Goal: Information Seeking & Learning: Learn about a topic

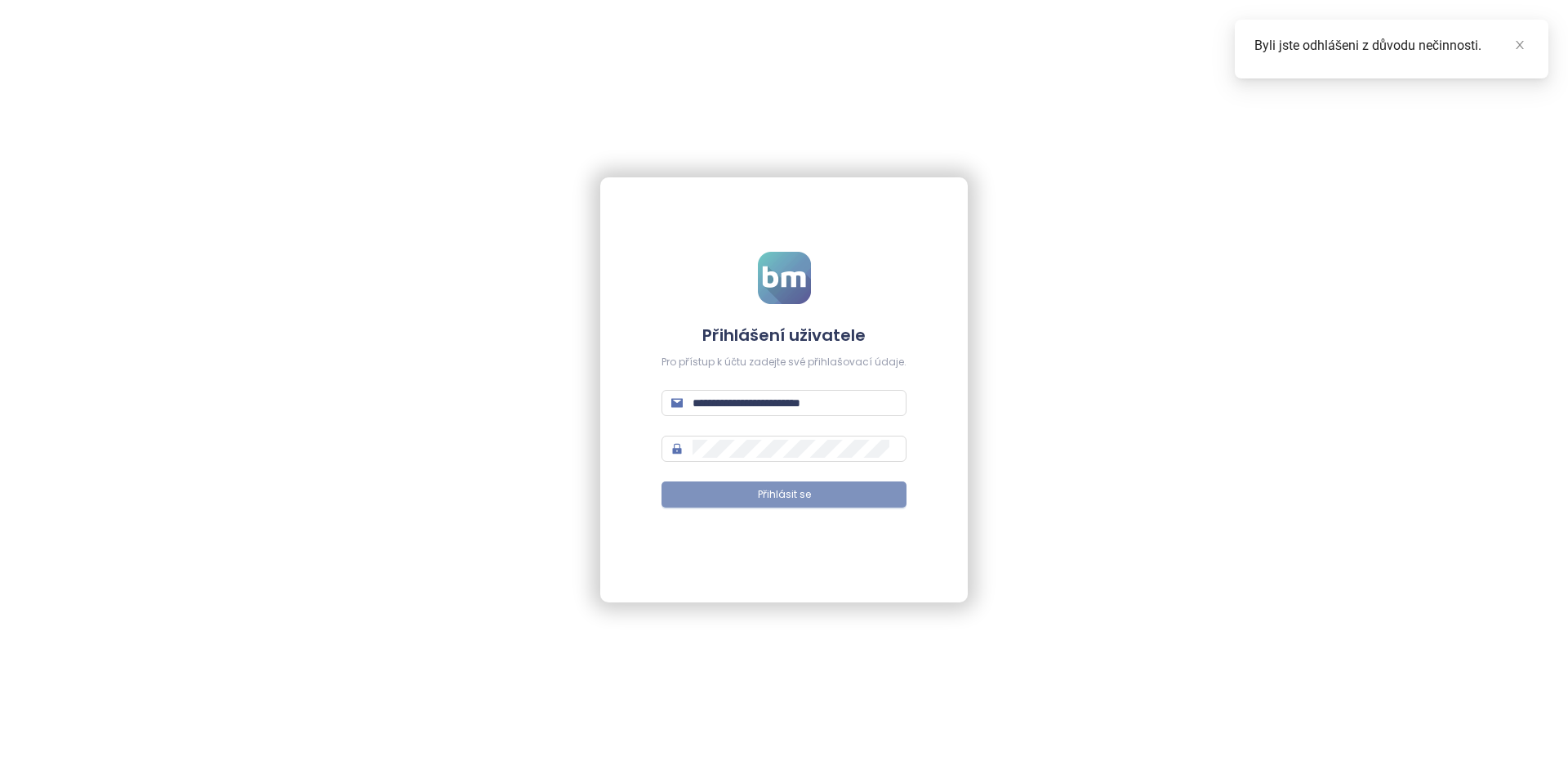
click at [763, 500] on span "Přihlásit se" at bounding box center [784, 495] width 53 height 15
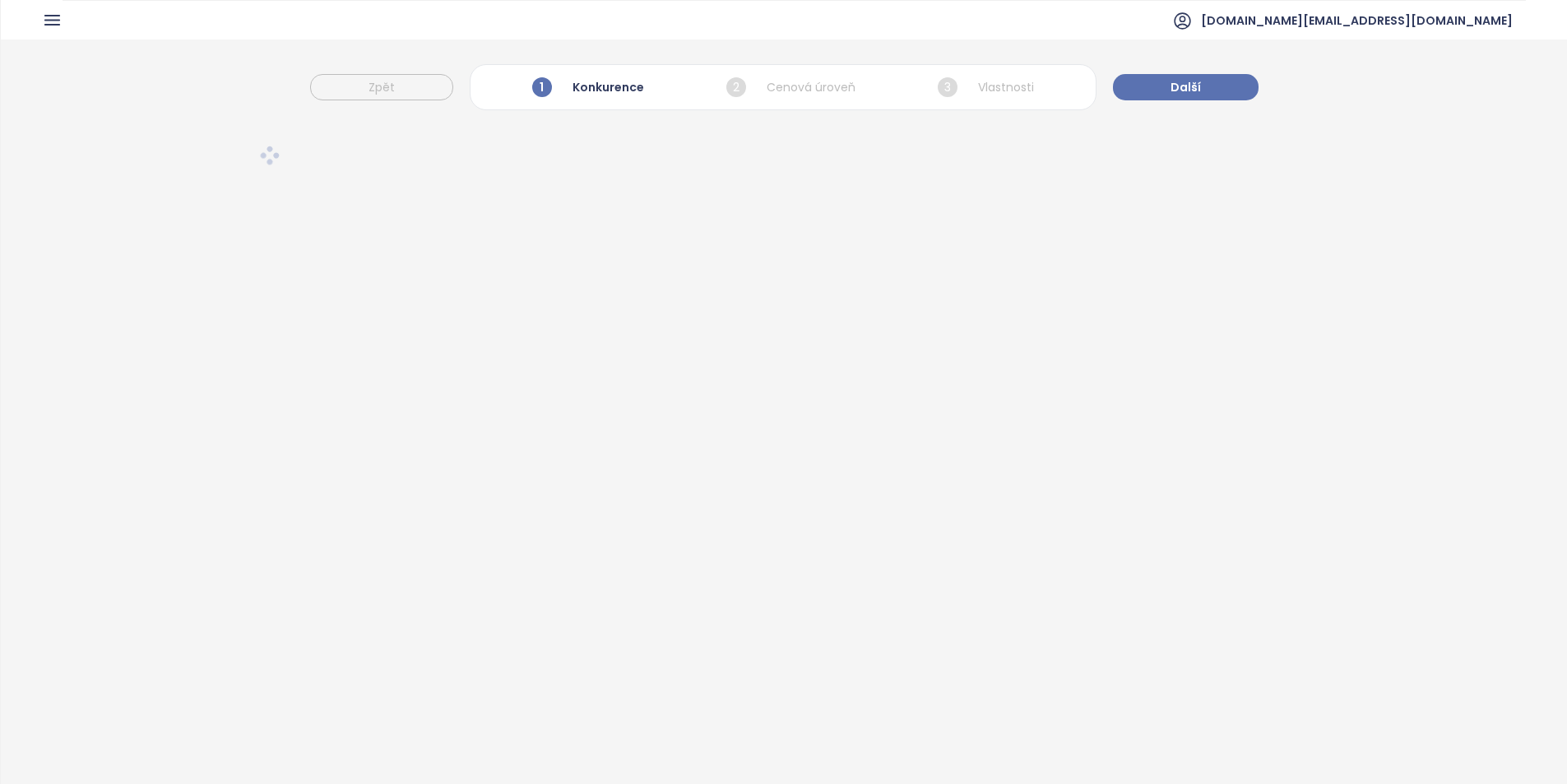
click at [62, 20] on icon "button" at bounding box center [52, 20] width 21 height 21
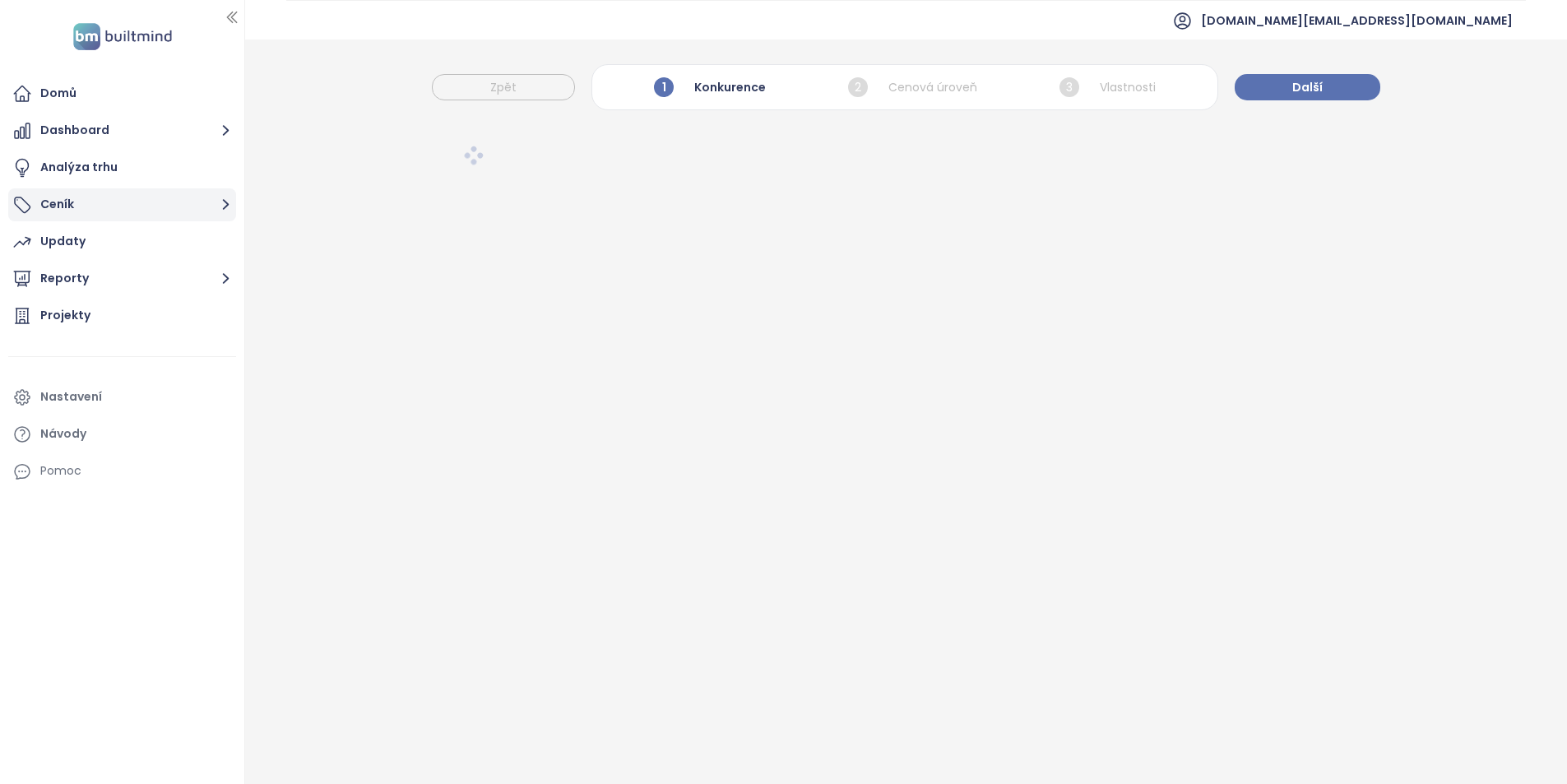
click at [128, 217] on button "Ceník" at bounding box center [123, 204] width 228 height 33
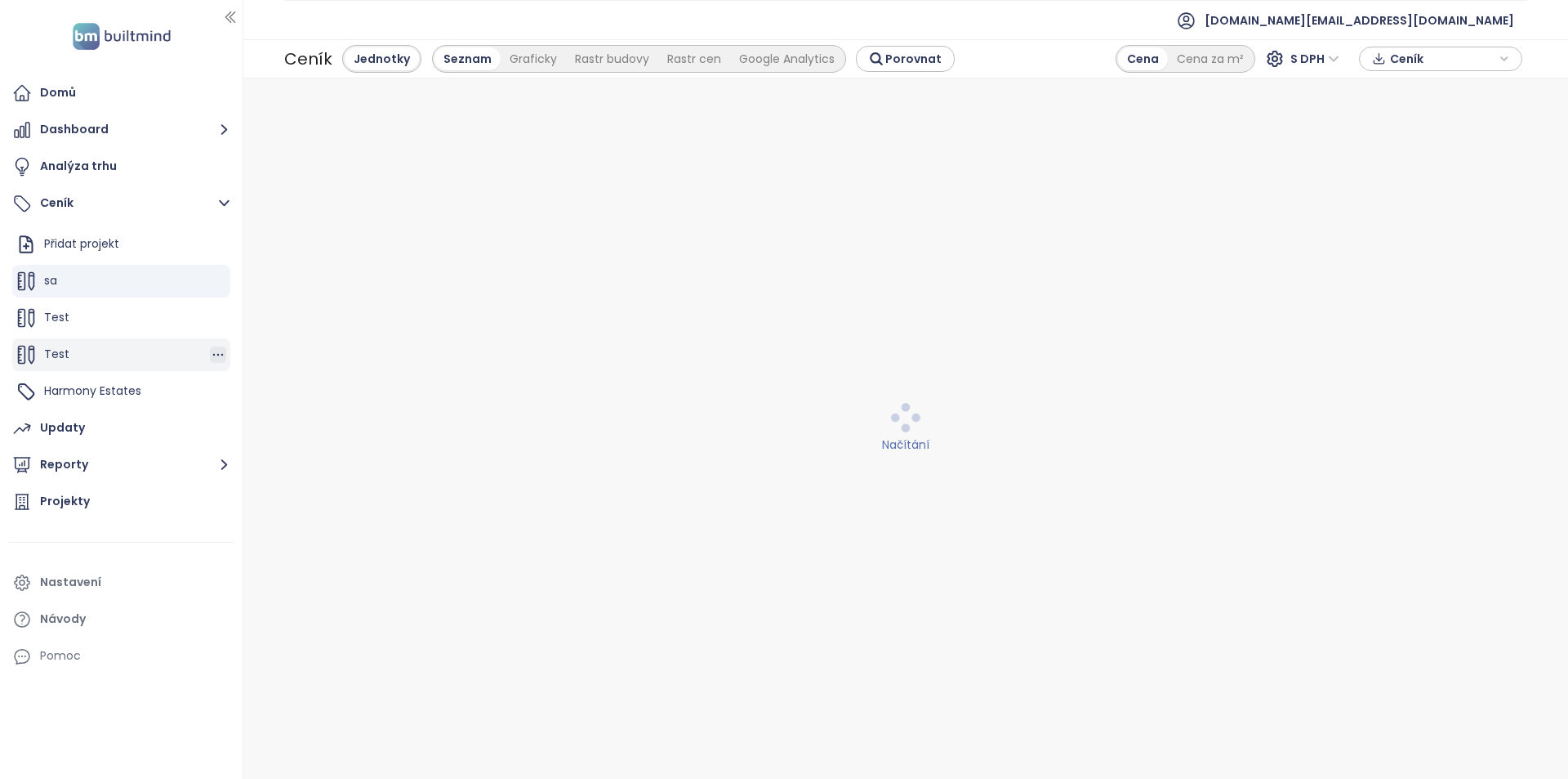
click at [211, 356] on icon "button" at bounding box center [217, 354] width 16 height 16
click at [291, 298] on button "Upravit" at bounding box center [287, 299] width 97 height 21
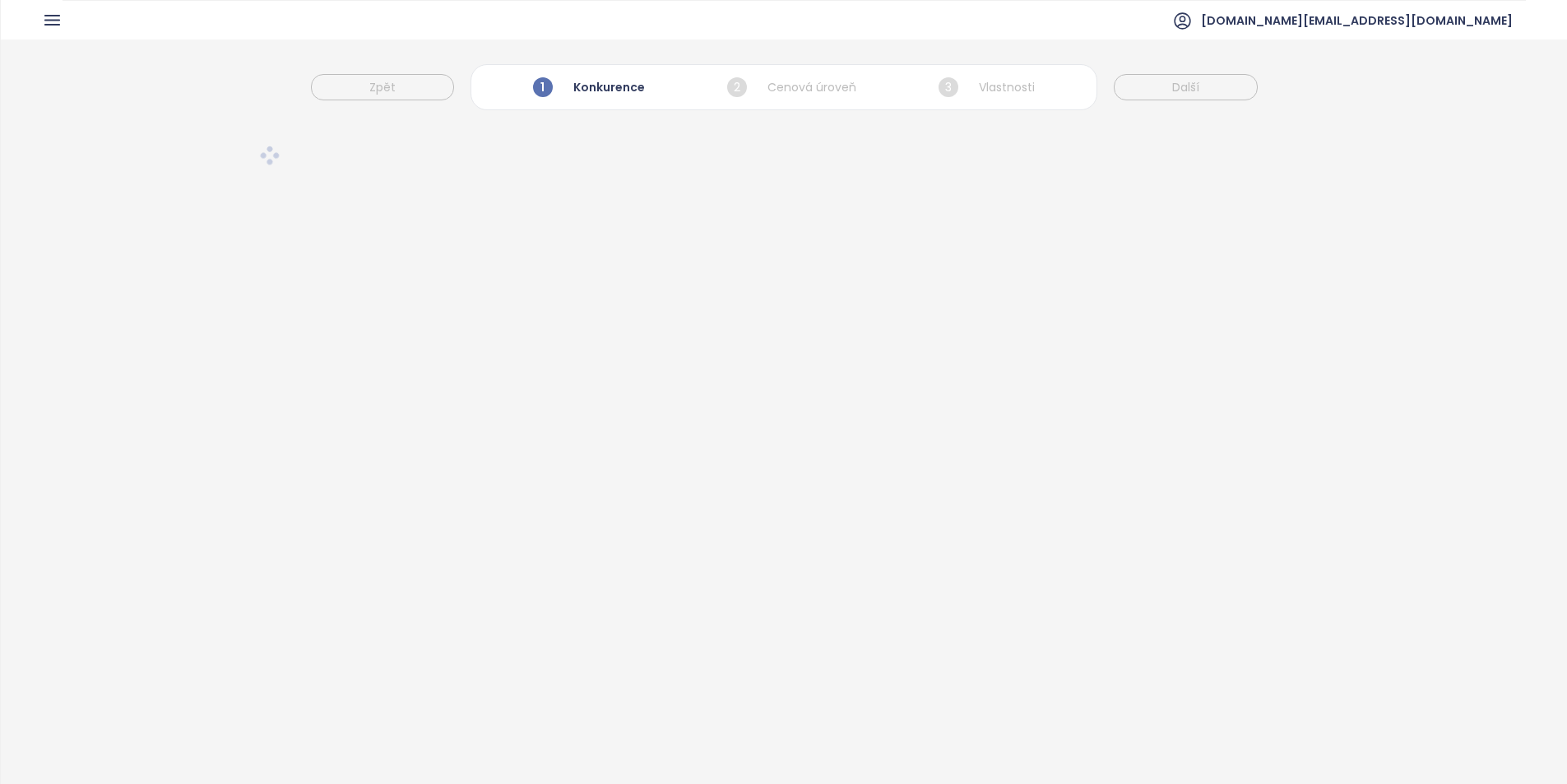
click at [605, 94] on div "1 Konkurence" at bounding box center [589, 86] width 120 height 28
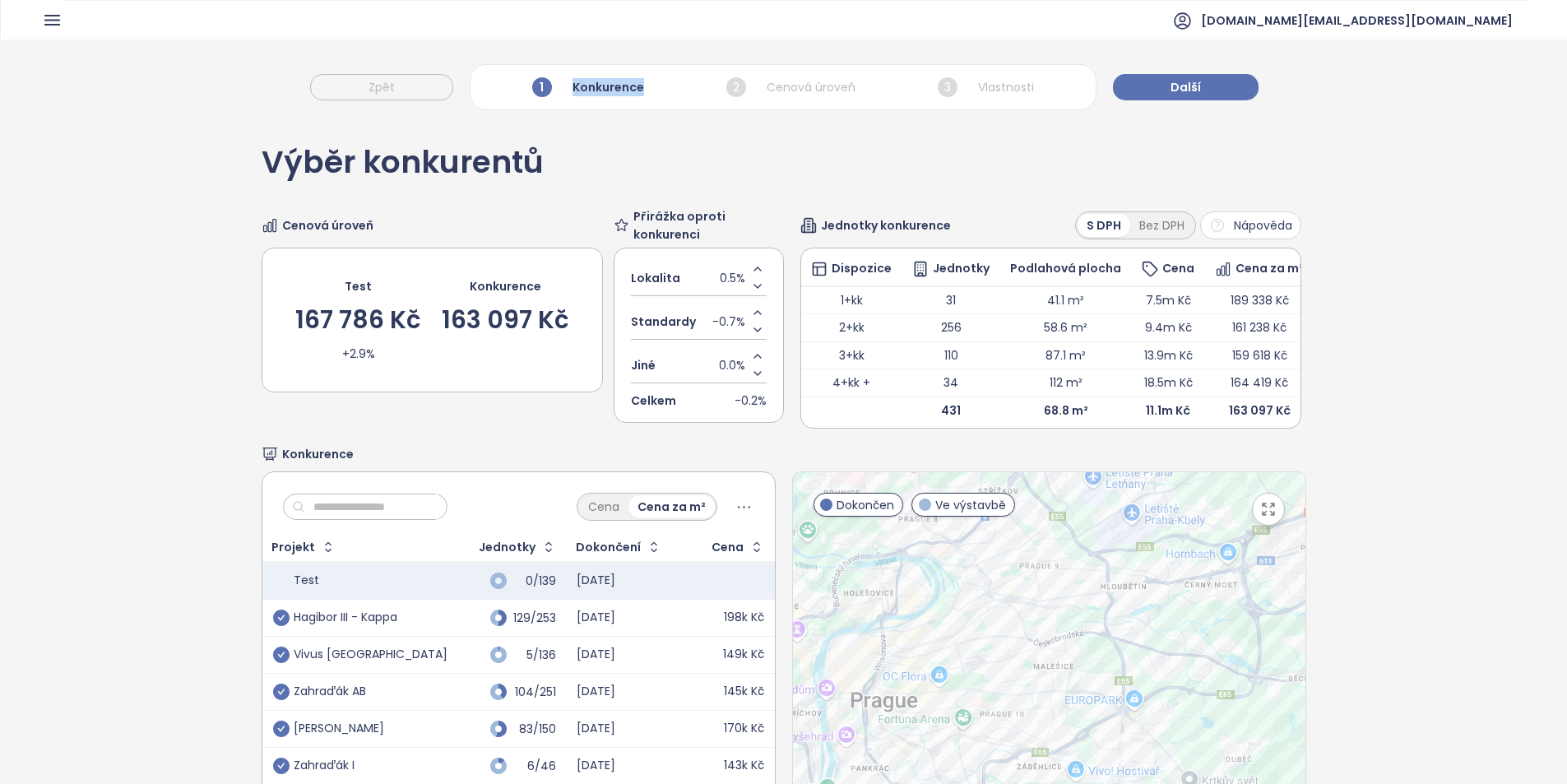
click at [1216, 229] on button "Nápověda" at bounding box center [1250, 224] width 101 height 28
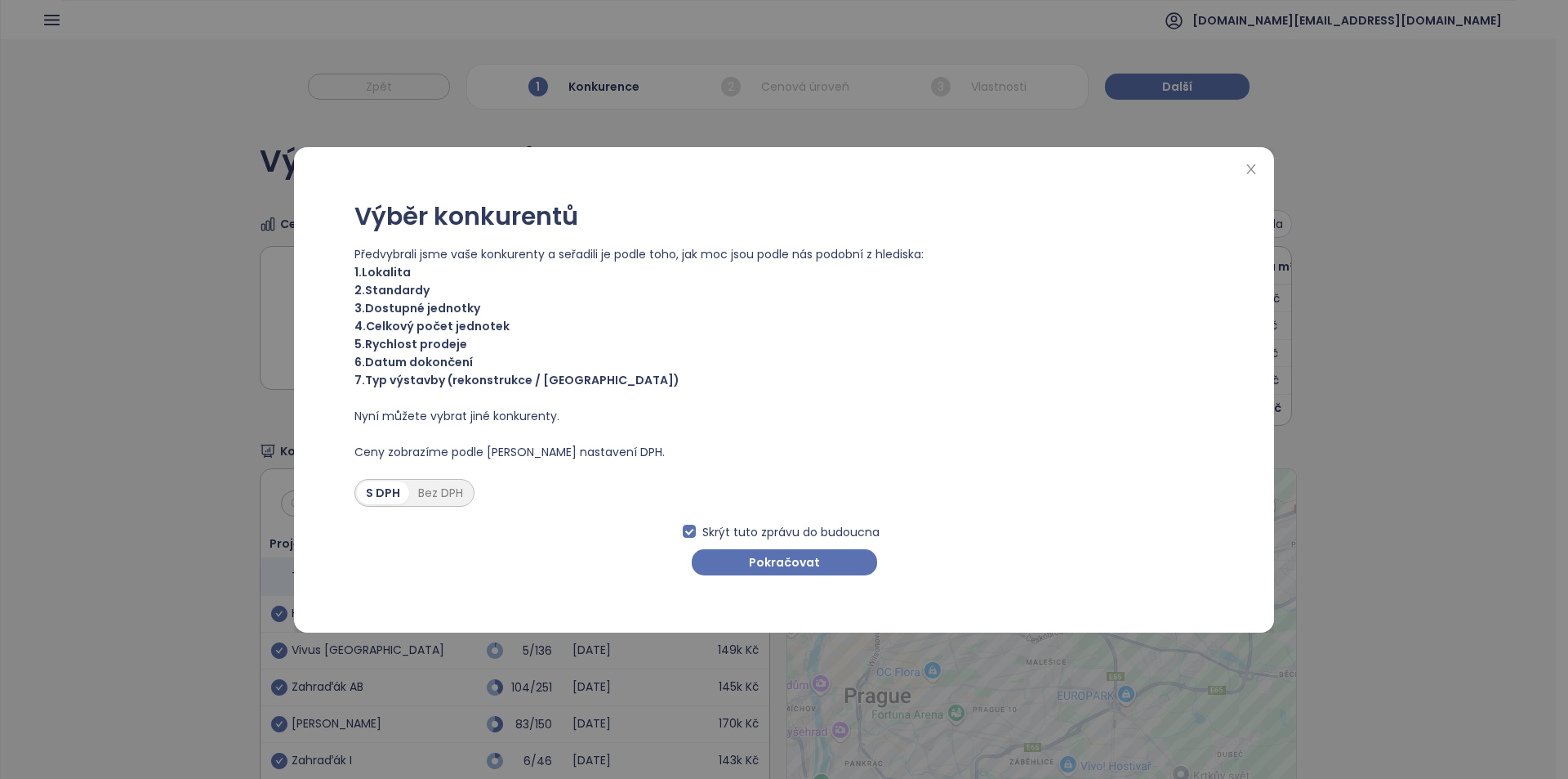
click at [457, 523] on div "Skrýt tuto zprávu do budoucna Pokračovat" at bounding box center [784, 540] width 859 height 69
drag, startPoint x: 700, startPoint y: 456, endPoint x: 694, endPoint y: 450, distance: 8.5
click at [694, 451] on span "Ceny zobrazíme podle vašich nastavení DPH." at bounding box center [784, 451] width 859 height 18
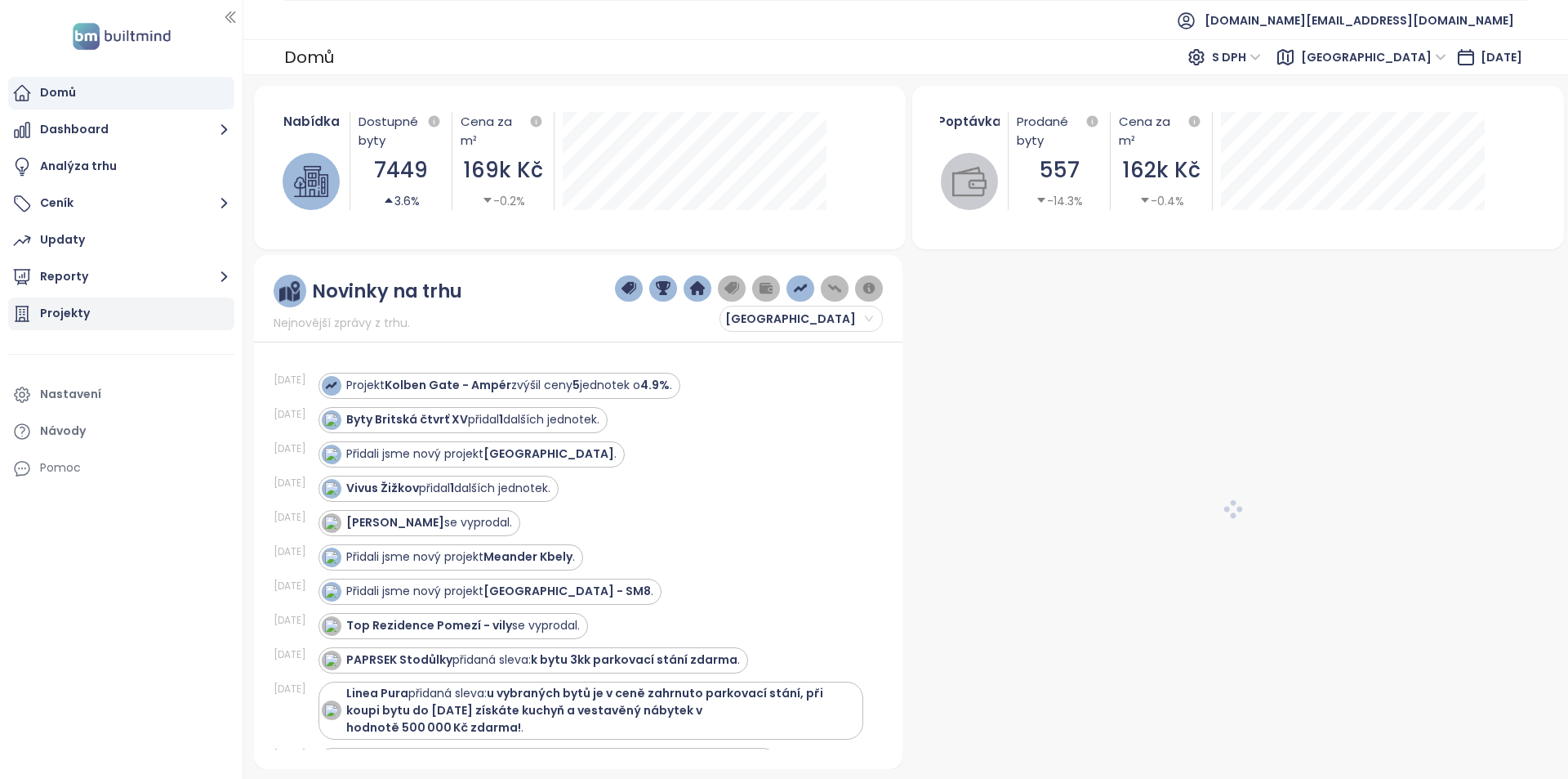
click at [63, 321] on div "Projekty" at bounding box center [64, 313] width 50 height 21
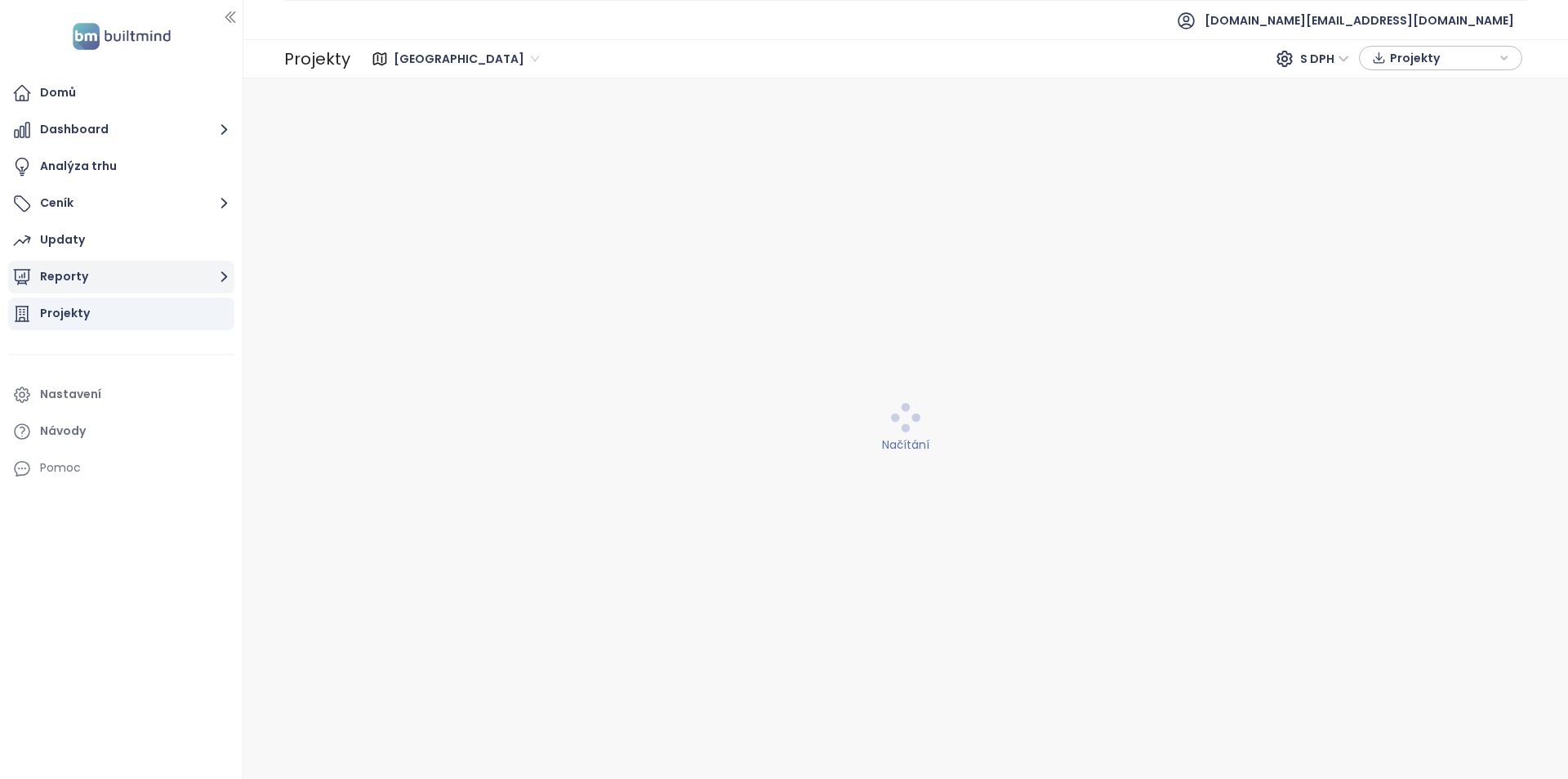
click at [81, 306] on div "Projekty" at bounding box center [64, 313] width 50 height 21
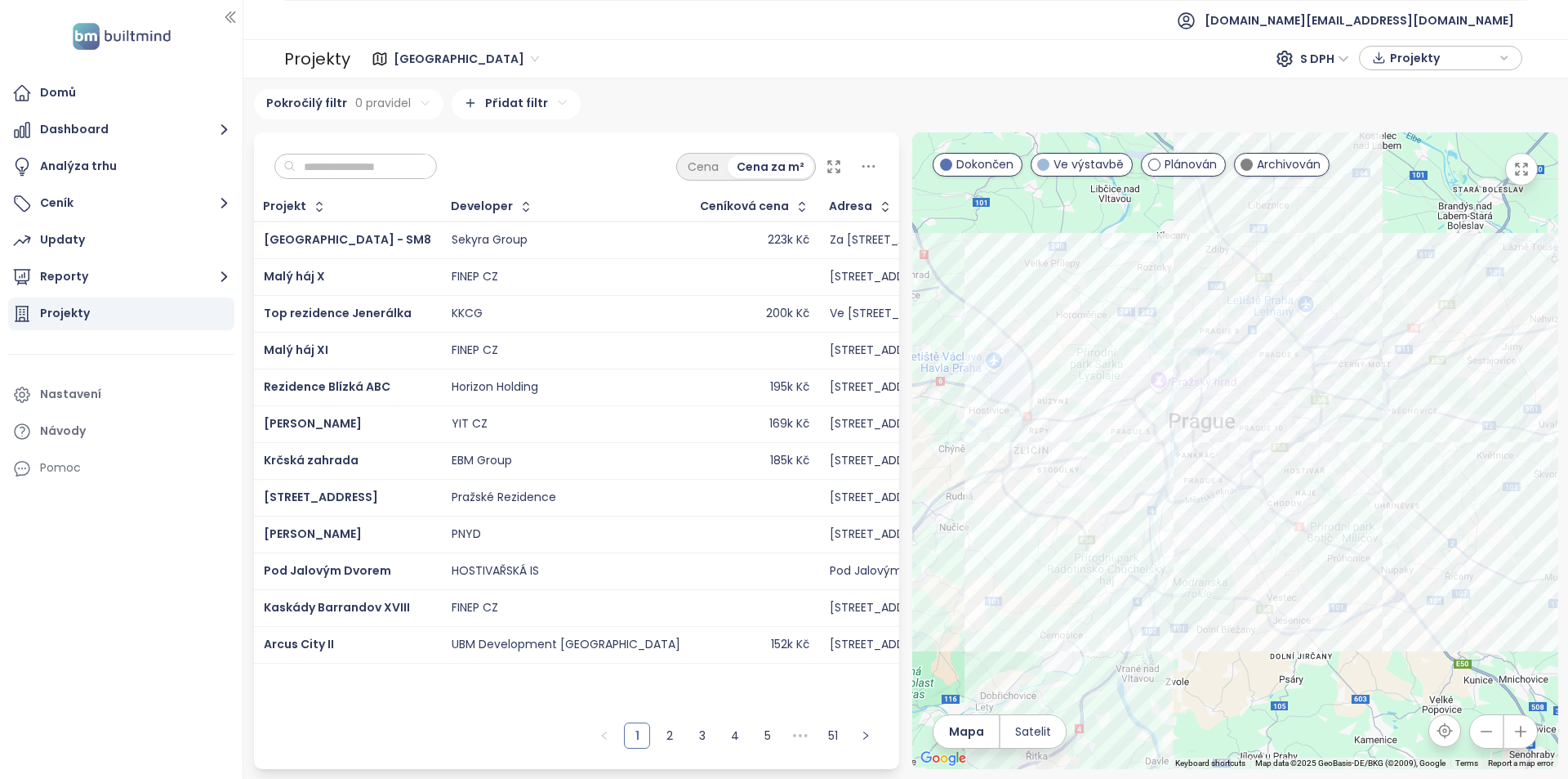
click at [1431, 47] on span "Projekty" at bounding box center [1443, 58] width 106 height 25
click at [1429, 129] on span "Stáhnout" at bounding box center [1421, 121] width 58 height 18
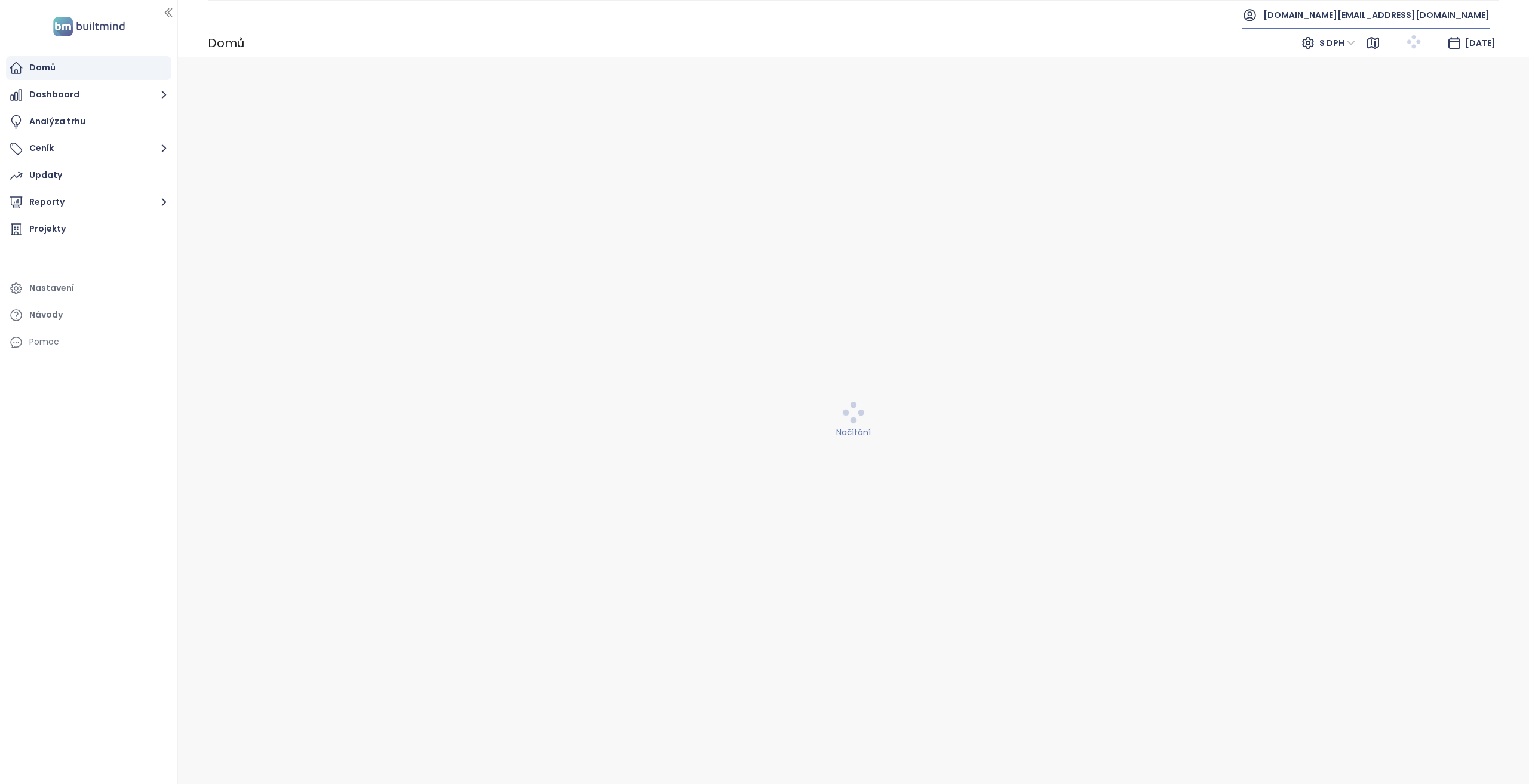
click at [1428, 17] on span "[DOMAIN_NAME][EMAIL_ADDRESS][DOMAIN_NAME]" at bounding box center [1376, 15] width 226 height 29
click at [1416, 48] on li "Odhlásit se" at bounding box center [1416, 48] width 140 height 24
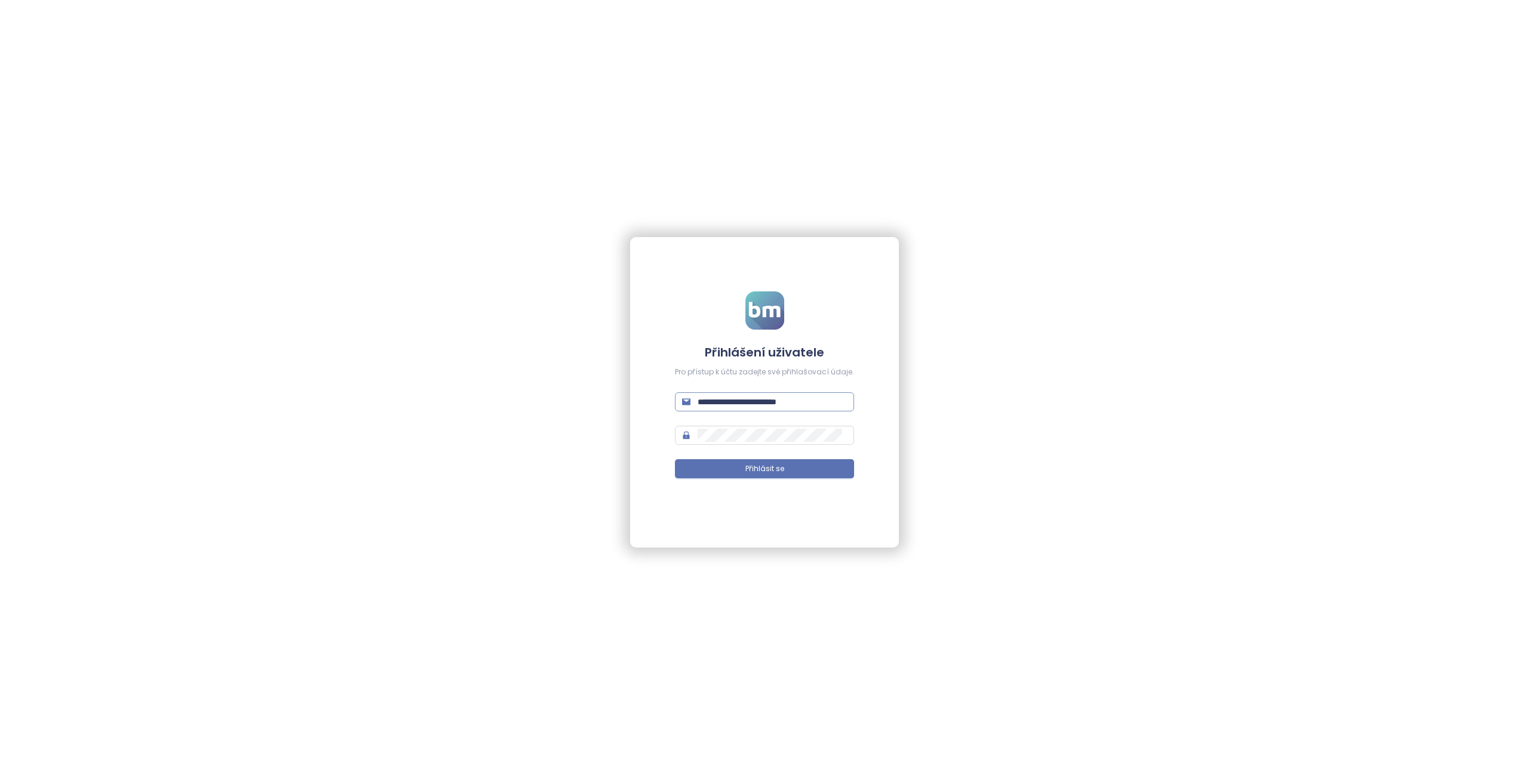
click at [766, 409] on span "**********" at bounding box center [765, 402] width 179 height 19
click at [767, 407] on input "**********" at bounding box center [772, 402] width 149 height 13
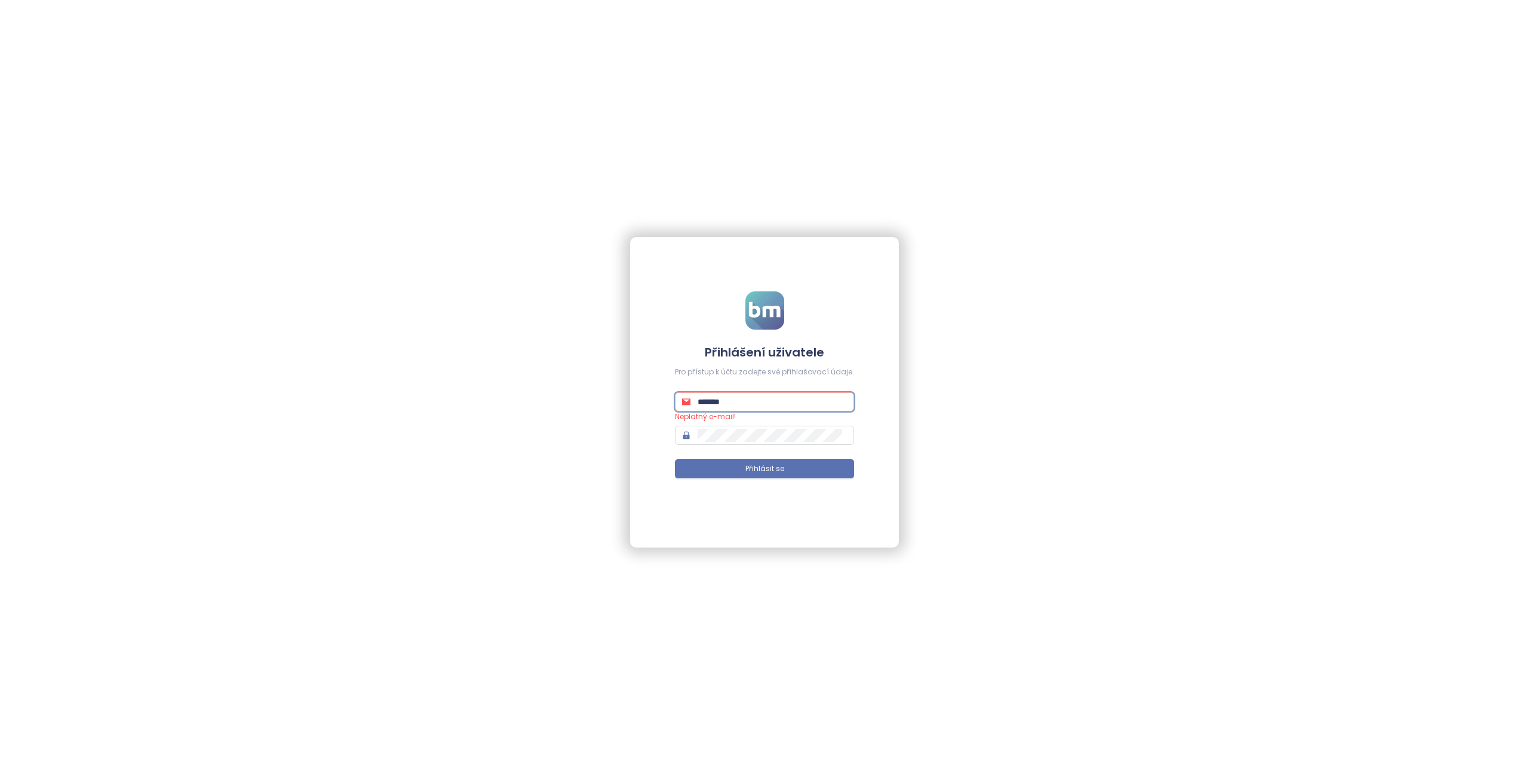
type input "**********"
click at [675, 459] on button "Přihlásit se" at bounding box center [765, 469] width 179 height 19
drag, startPoint x: 712, startPoint y: 468, endPoint x: 180, endPoint y: 553, distance: 538.7
click at [712, 468] on button "Přihlásit se" at bounding box center [765, 469] width 179 height 19
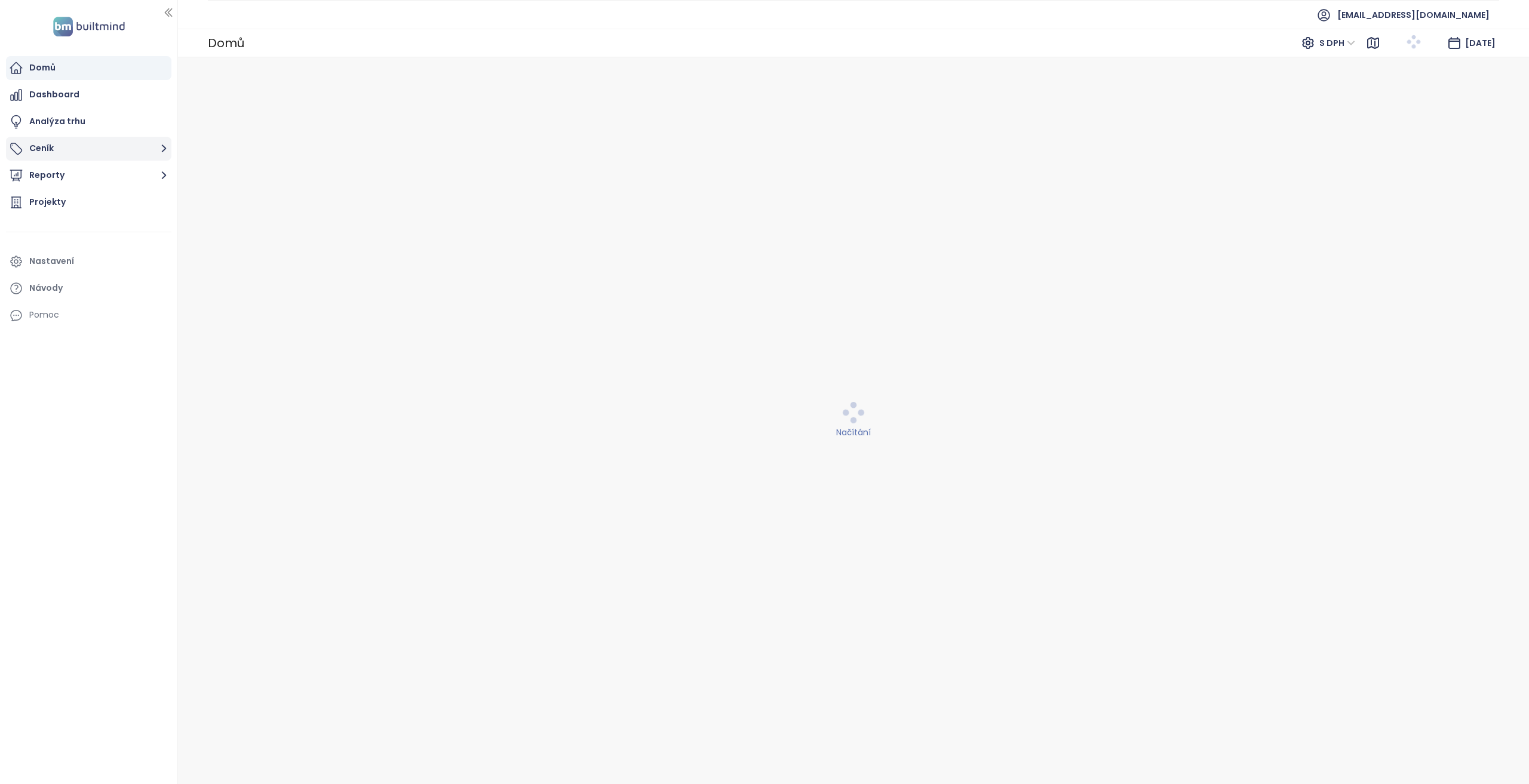
click at [92, 144] on button "Ceník" at bounding box center [89, 148] width 166 height 24
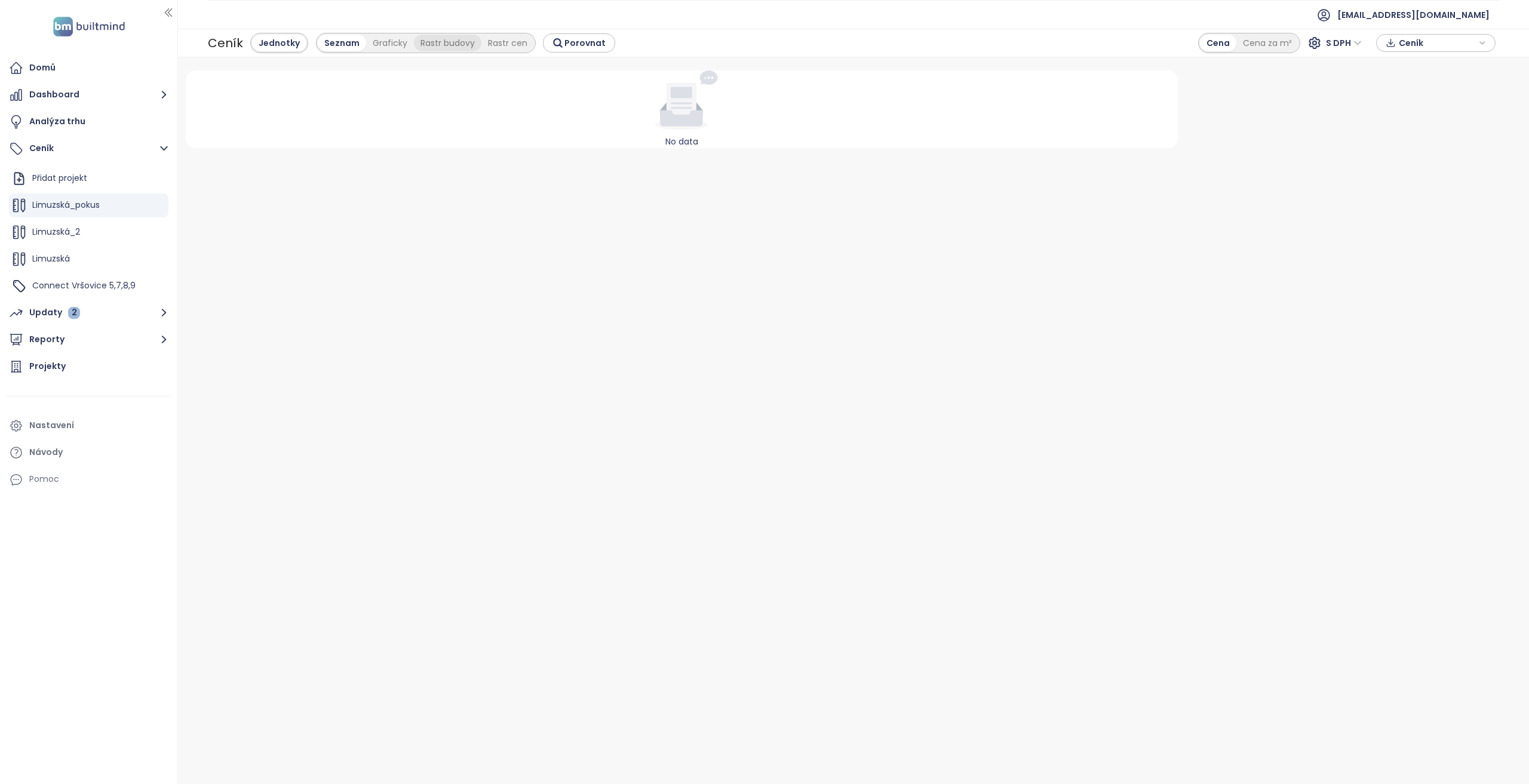
click at [422, 43] on div "Rastr budovy" at bounding box center [448, 43] width 68 height 17
click at [347, 50] on div "Rastr budovy" at bounding box center [383, 43] width 72 height 17
click at [329, 45] on div "Graficky" at bounding box center [322, 43] width 48 height 17
click at [1410, 14] on span "[EMAIL_ADDRESS][DOMAIN_NAME]" at bounding box center [1413, 15] width 153 height 29
click at [1406, 50] on span "Odhlásit se" at bounding box center [1401, 48] width 46 height 12
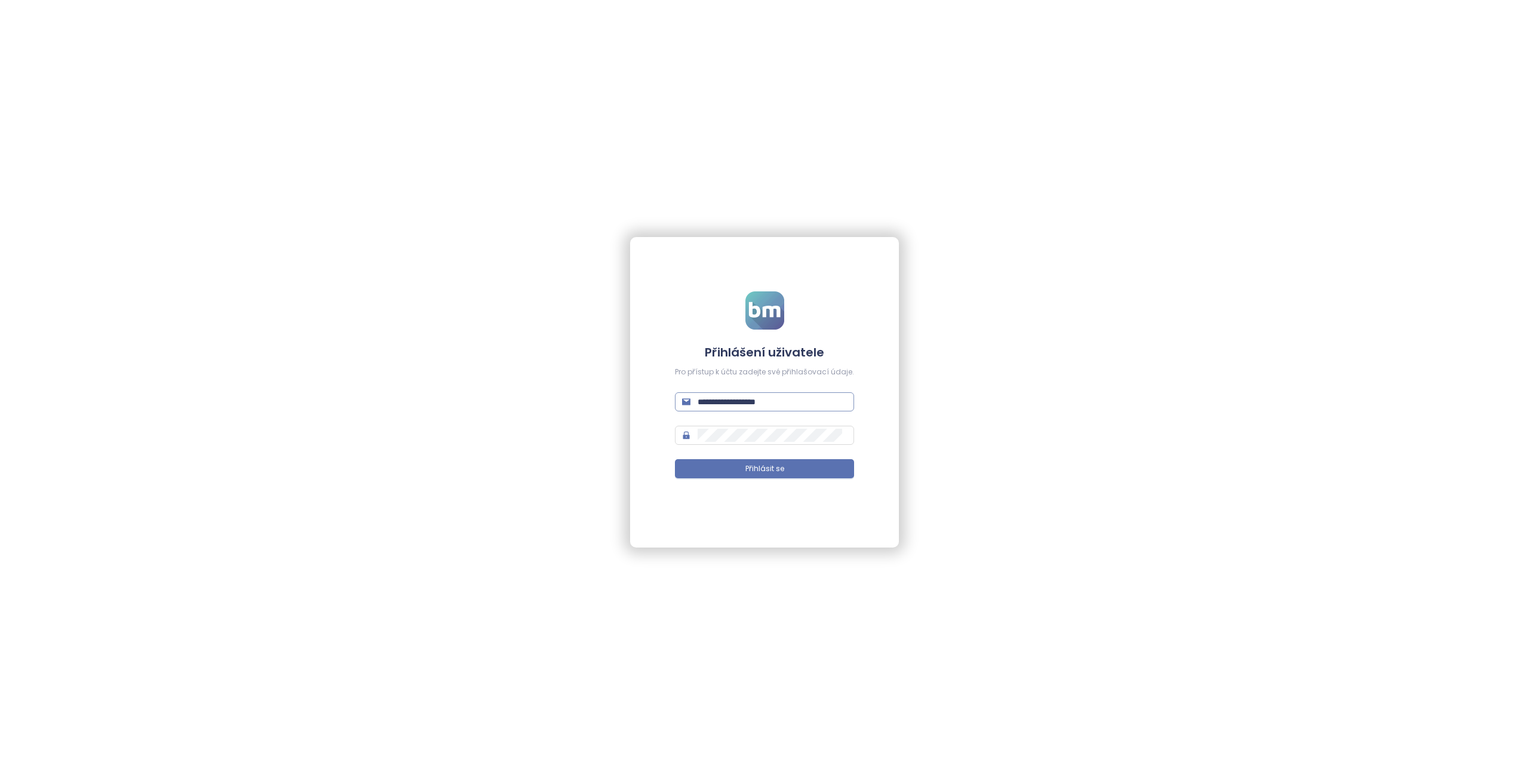
click at [746, 404] on input "**********" at bounding box center [772, 402] width 149 height 13
type input "**********"
click at [675, 459] on button "Přihlásit se" at bounding box center [765, 469] width 179 height 19
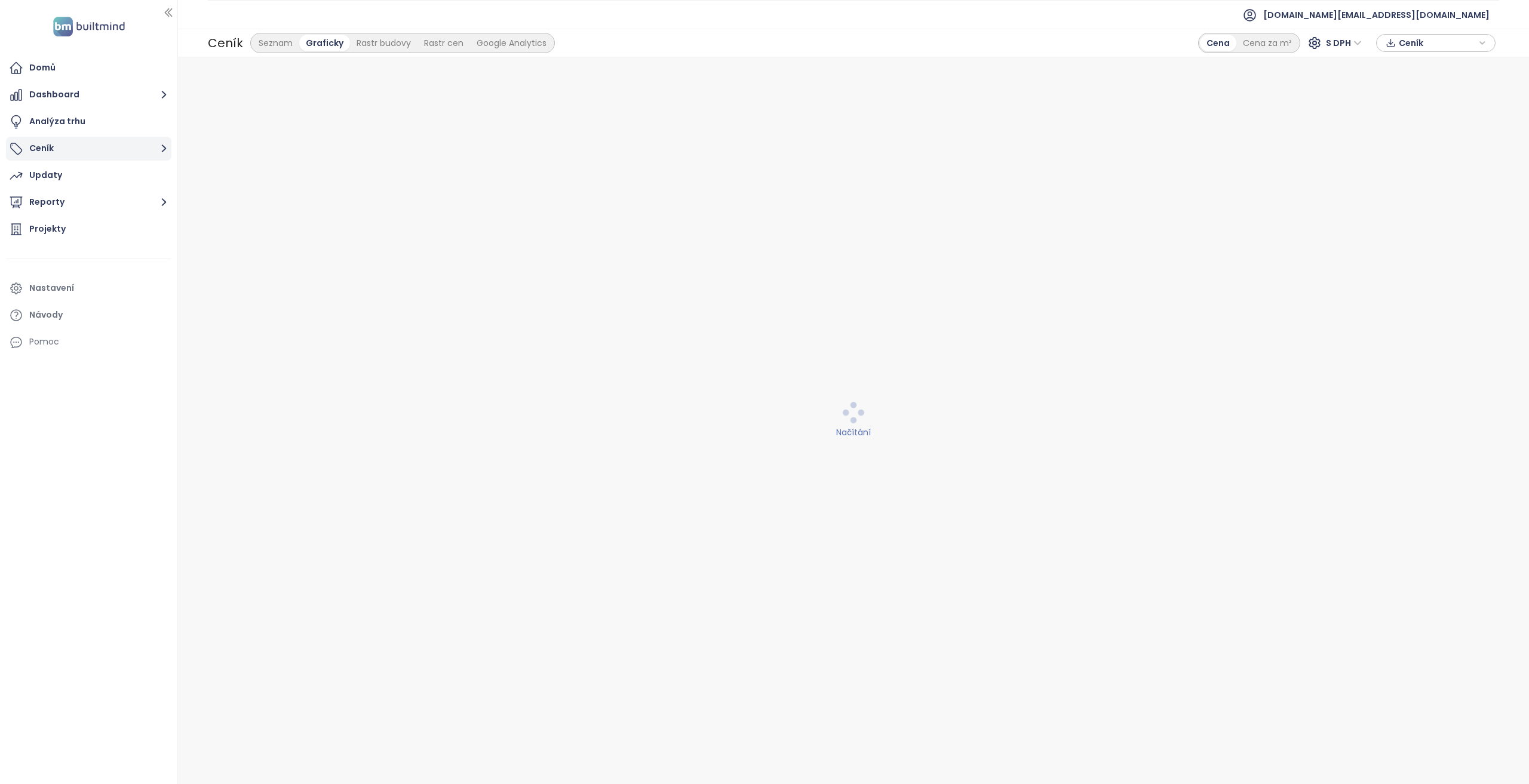
click at [99, 158] on button "Ceník" at bounding box center [89, 148] width 166 height 24
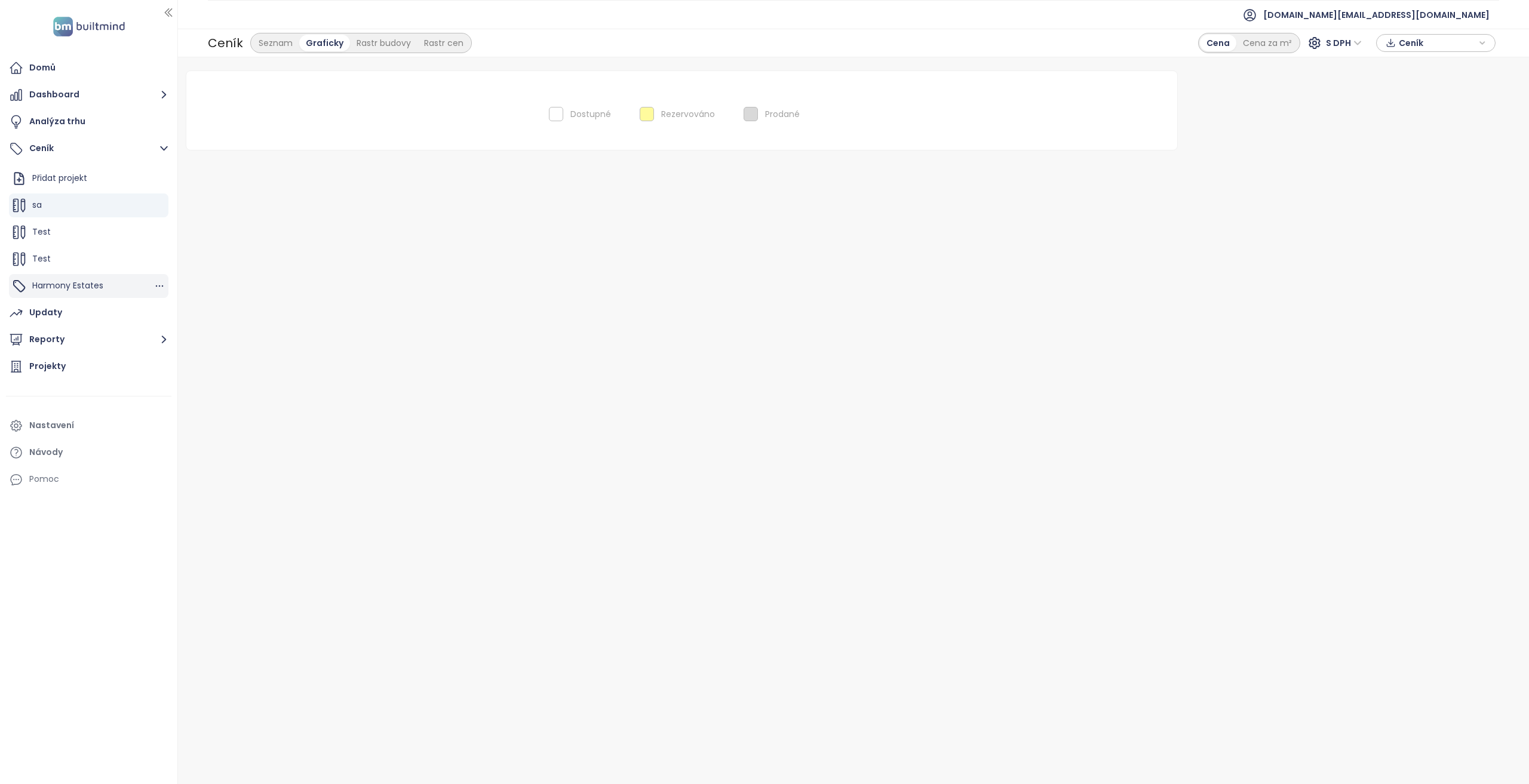
click at [81, 275] on div "Harmony Estates" at bounding box center [88, 286] width 159 height 24
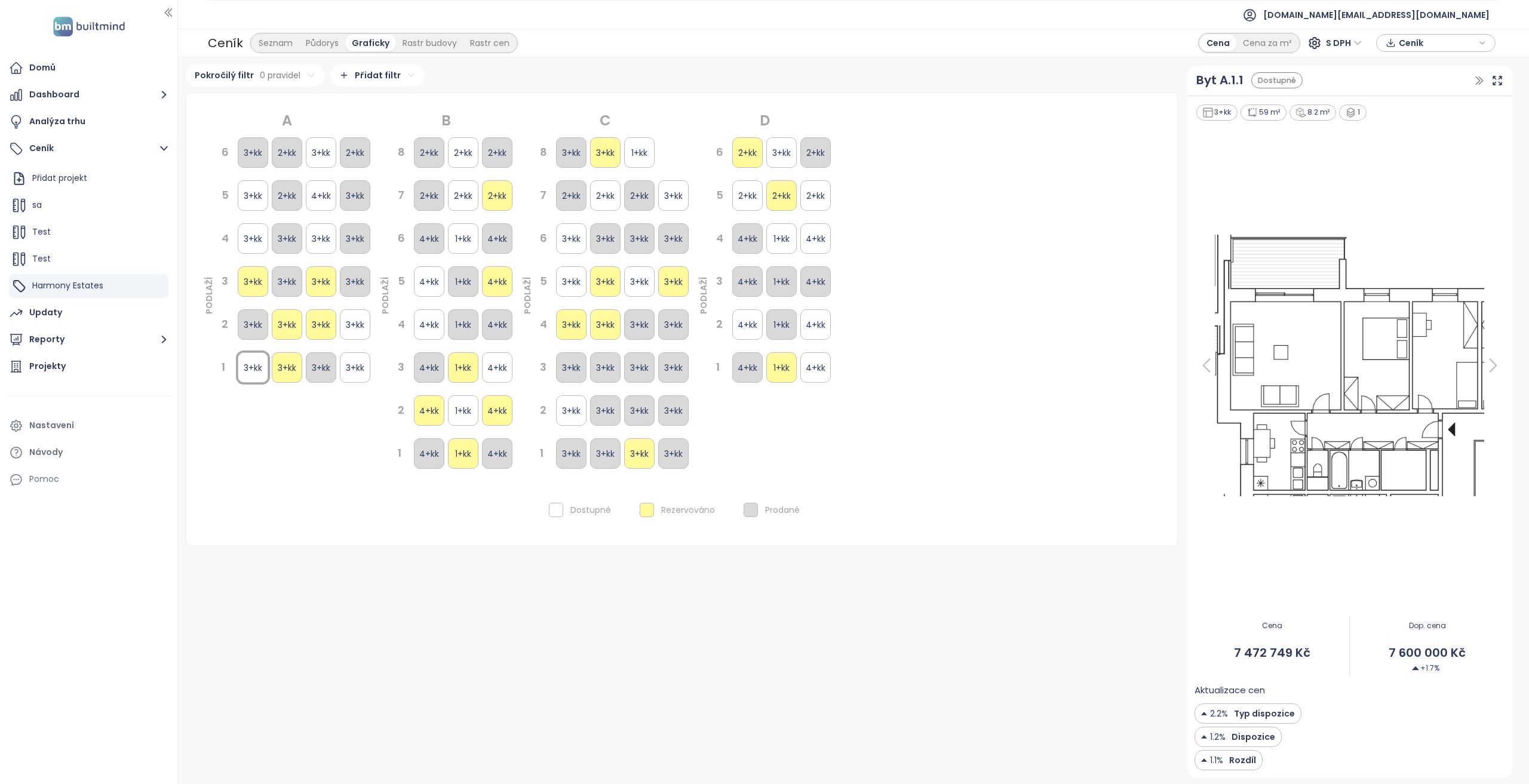
click at [466, 33] on div "Seznam Půdorys Graficky Rastr budovy Rastr cen" at bounding box center [384, 43] width 268 height 20
click at [299, 54] on div "Ceník Seznam Půdorys Graficky Rastr budovy Rastr cen" at bounding box center [362, 43] width 310 height 24
click at [327, 42] on div "Půdorys" at bounding box center [322, 43] width 46 height 17
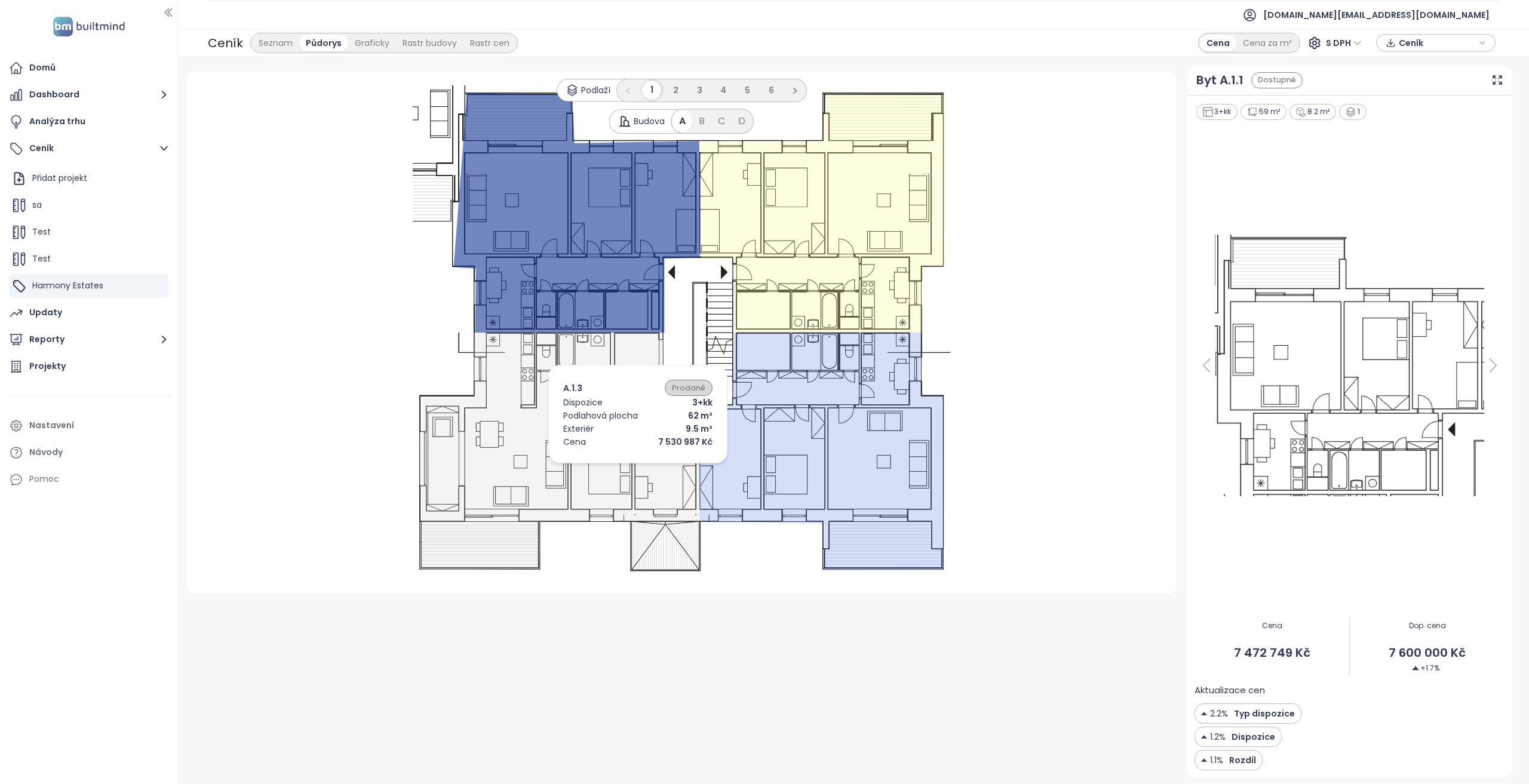
click at [614, 470] on icon at bounding box center [561, 451] width 281 height 237
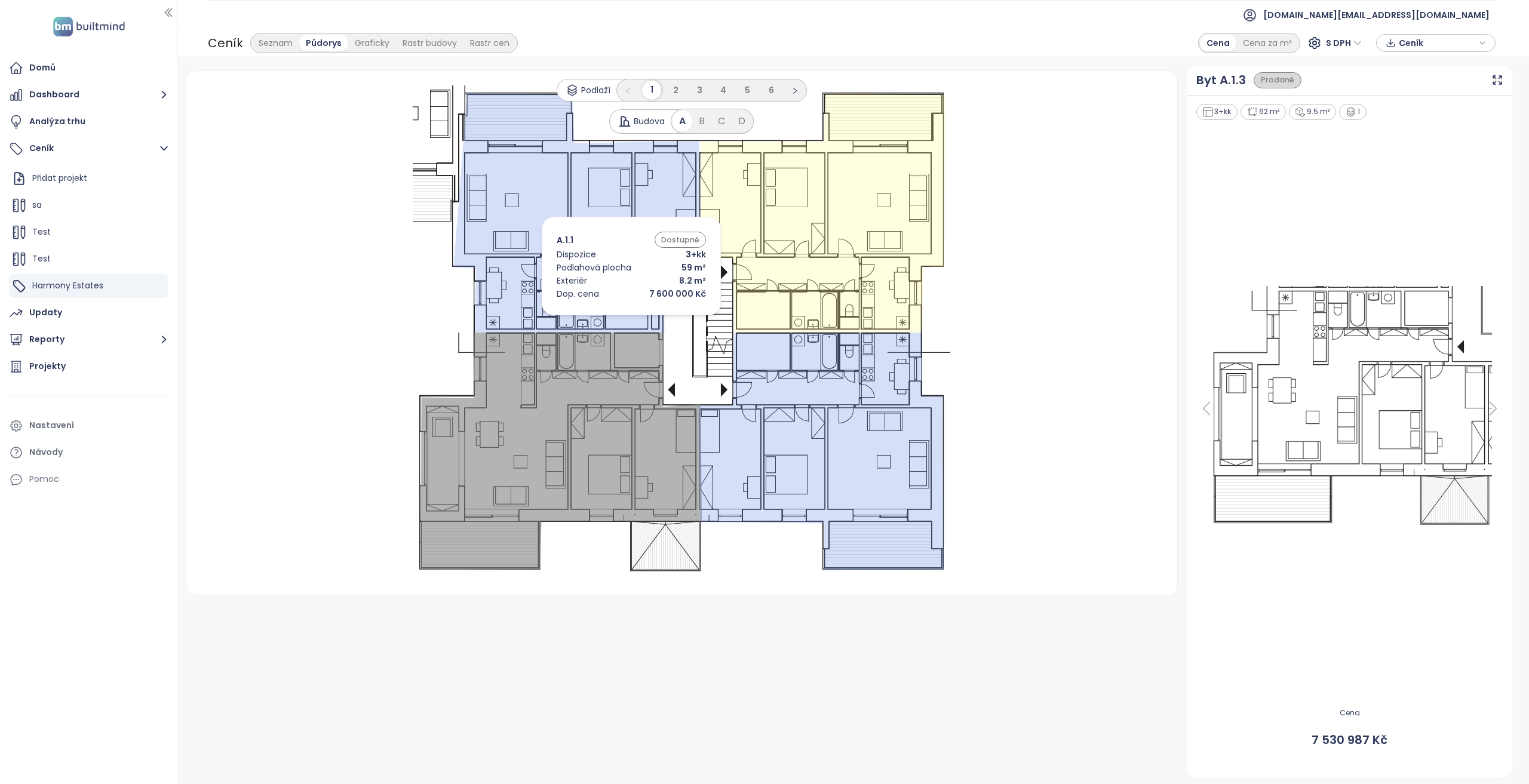
click at [610, 271] on icon at bounding box center [577, 213] width 246 height 240
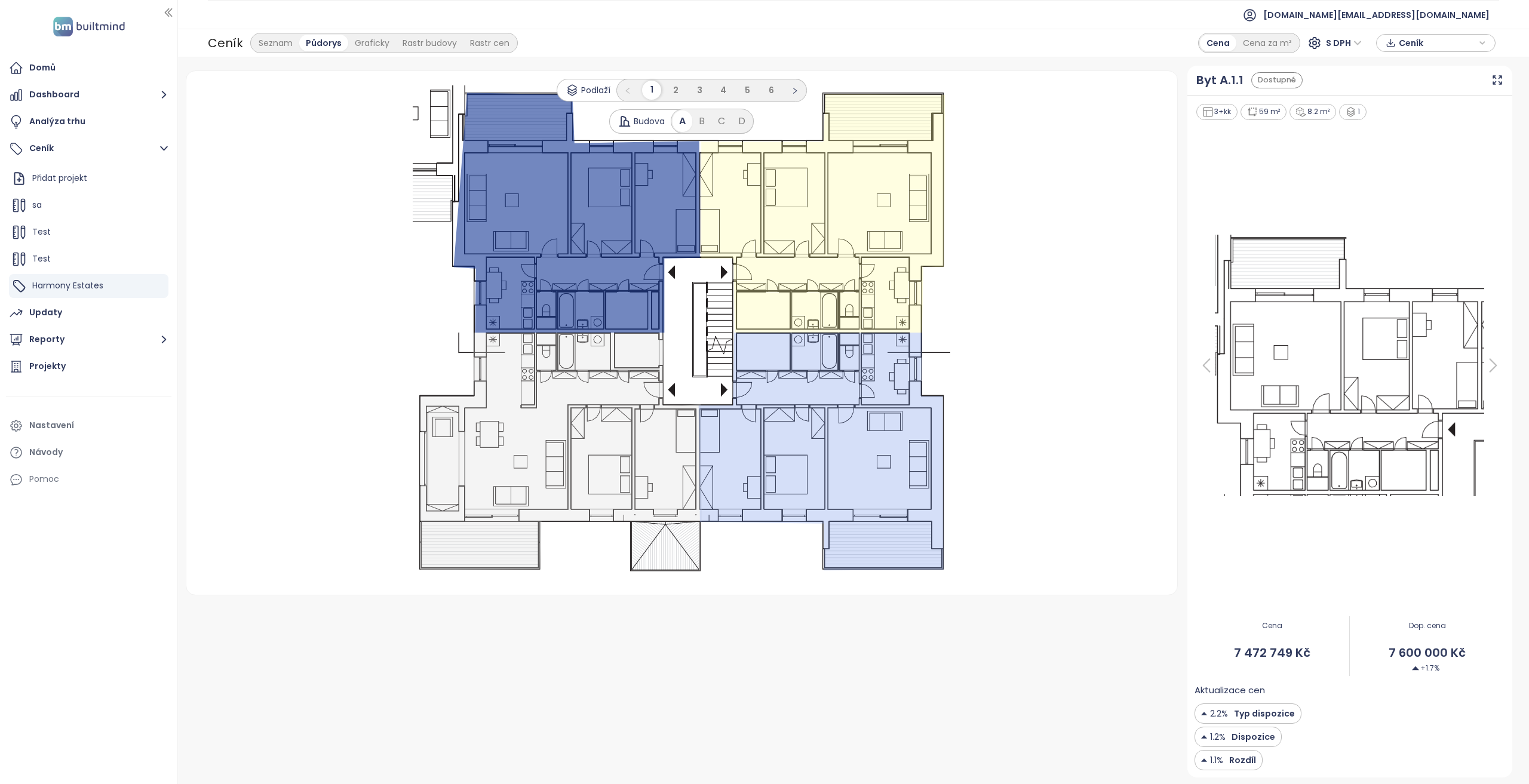
click at [1492, 370] on icon at bounding box center [1493, 365] width 7 height 12
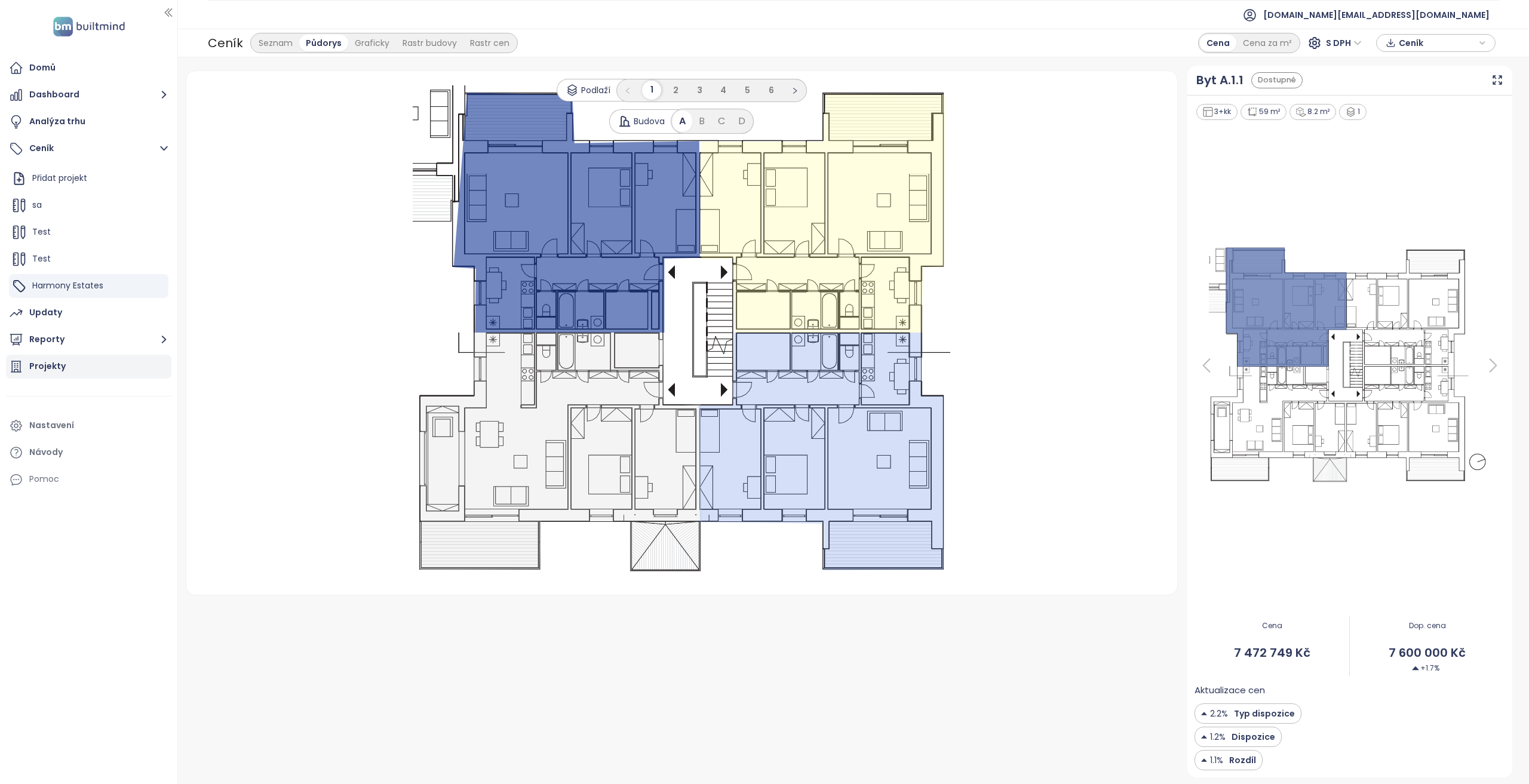
click at [79, 366] on div "Projekty" at bounding box center [89, 366] width 166 height 24
